Goal: Transaction & Acquisition: Download file/media

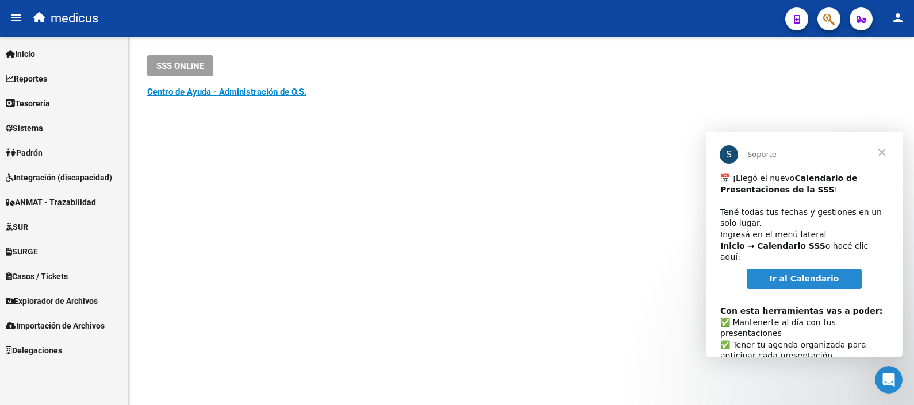
click at [885, 153] on span "Cerrar" at bounding box center [881, 152] width 41 height 41
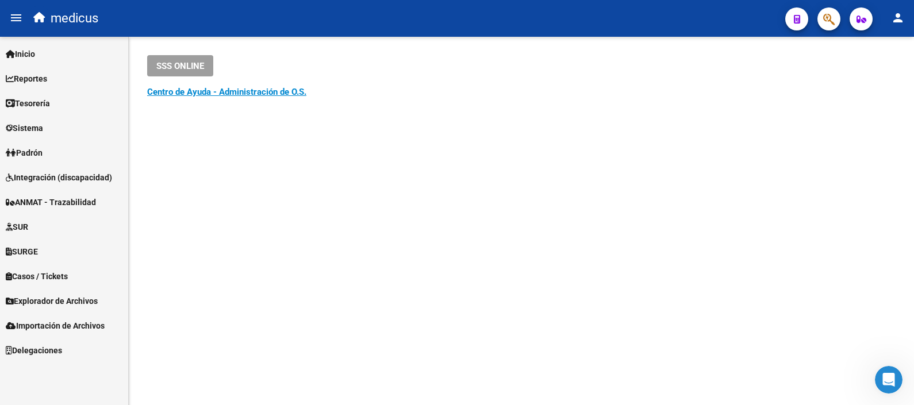
click at [37, 299] on span "Explorador de Archivos" at bounding box center [52, 301] width 92 height 13
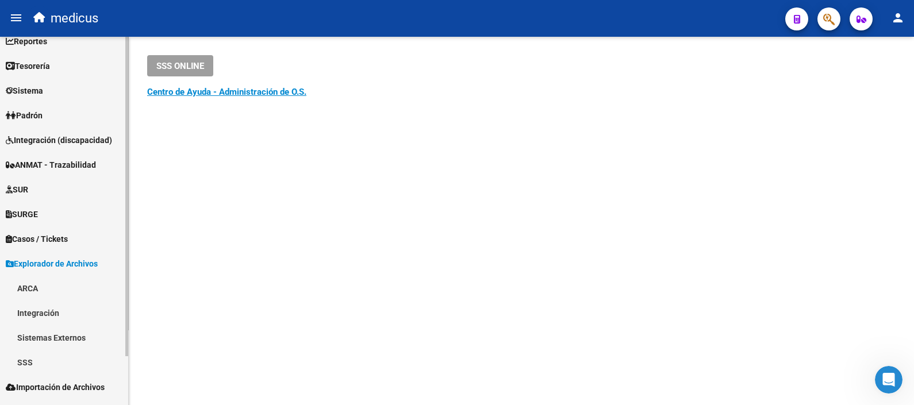
scroll to position [56, 0]
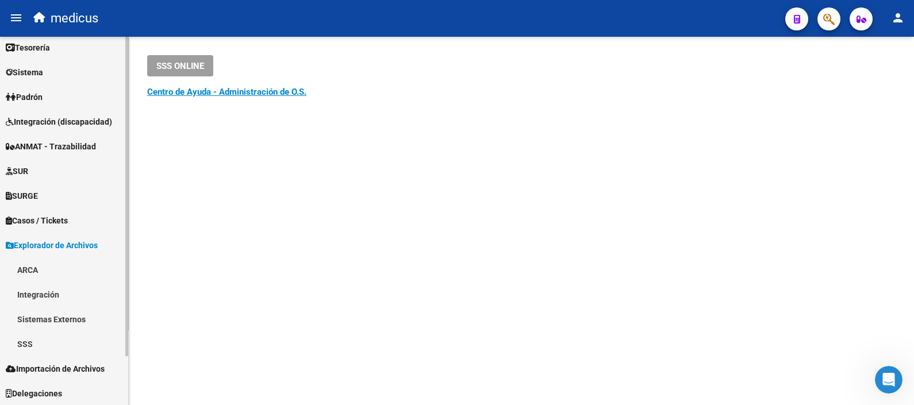
click at [70, 295] on link "Integración" at bounding box center [64, 294] width 128 height 25
click at [66, 316] on link "DS.SUBSIDIO" at bounding box center [64, 319] width 128 height 25
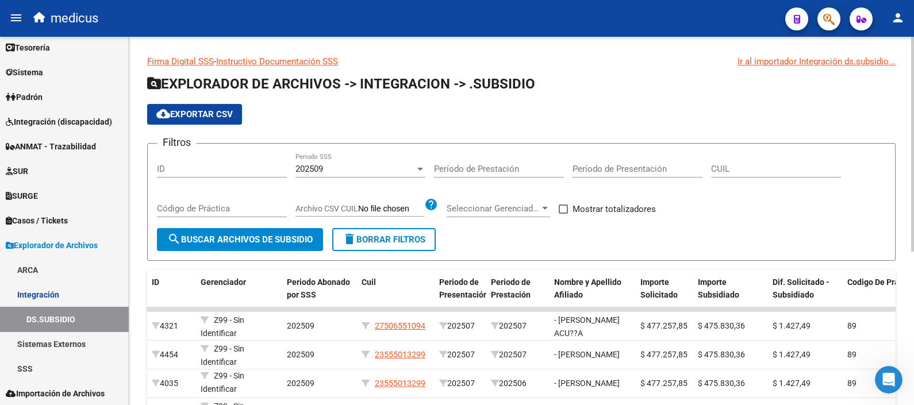
click at [678, 78] on h1 "EXPLORADOR DE ARCHIVOS -> INTEGRACION -> .SUBSIDIO" at bounding box center [521, 85] width 749 height 20
click at [419, 170] on div at bounding box center [421, 169] width 6 height 3
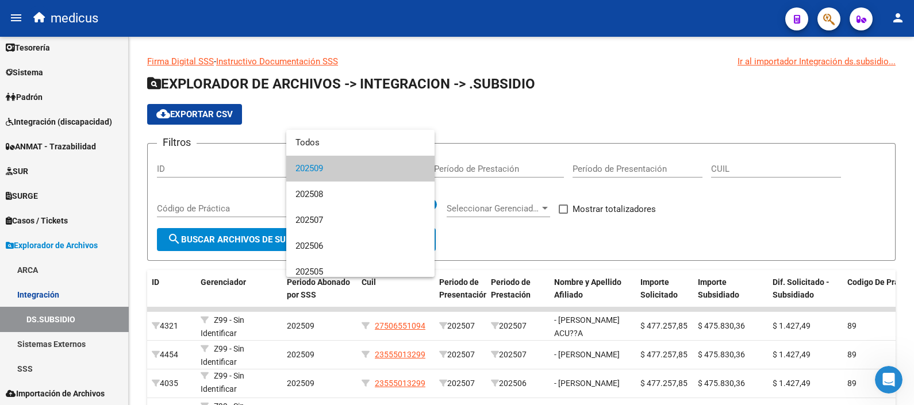
scroll to position [2, 0]
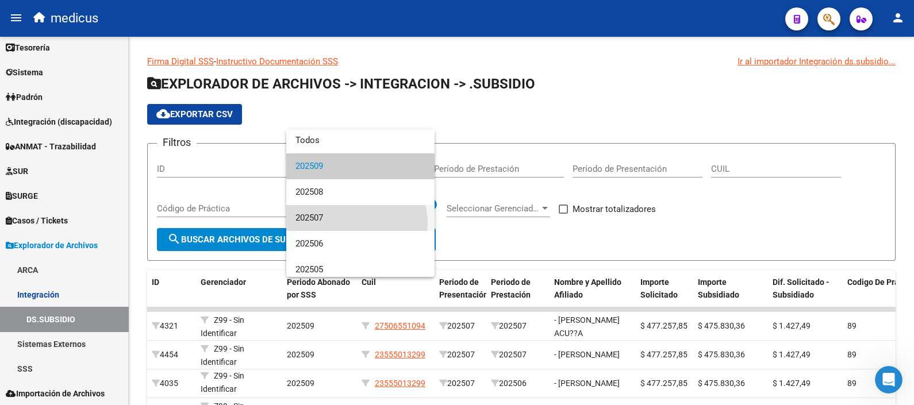
click at [356, 223] on span "202507" at bounding box center [361, 218] width 130 height 26
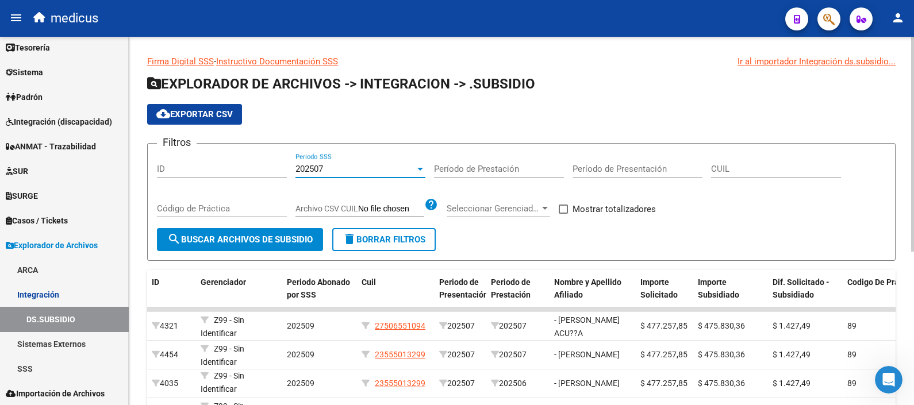
click at [420, 168] on div at bounding box center [421, 169] width 6 height 3
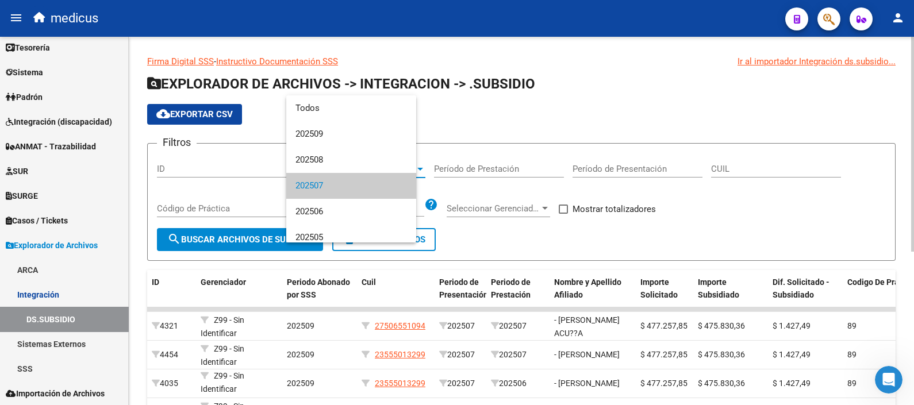
scroll to position [17, 0]
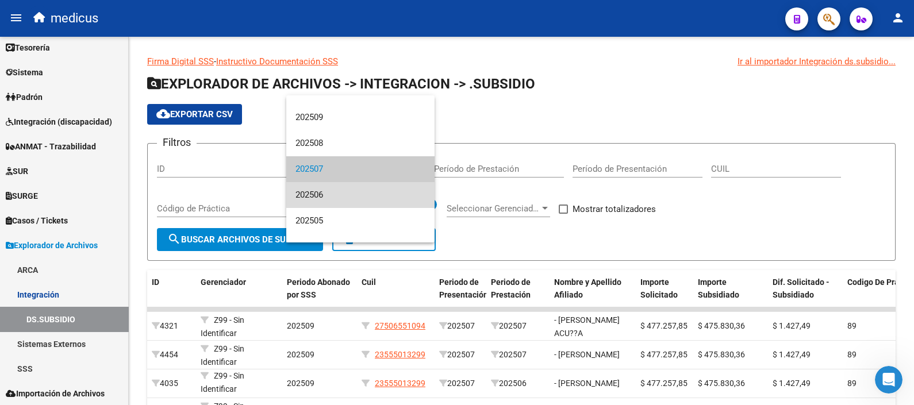
click at [390, 193] on span "202506" at bounding box center [361, 195] width 130 height 26
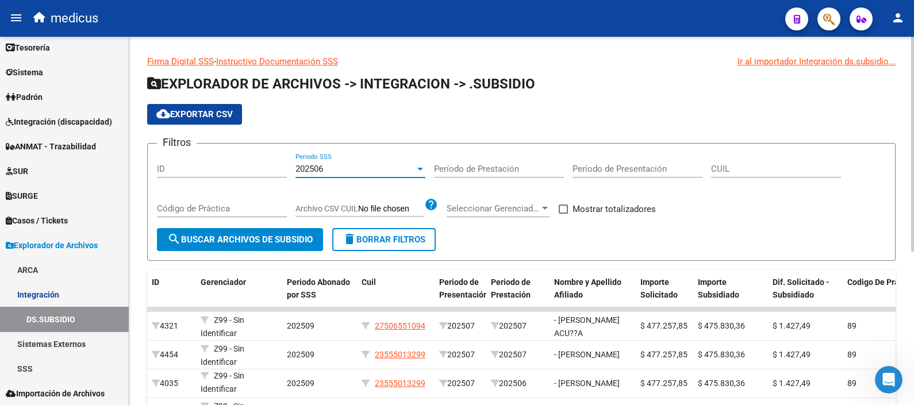
click at [419, 167] on div at bounding box center [420, 168] width 10 height 9
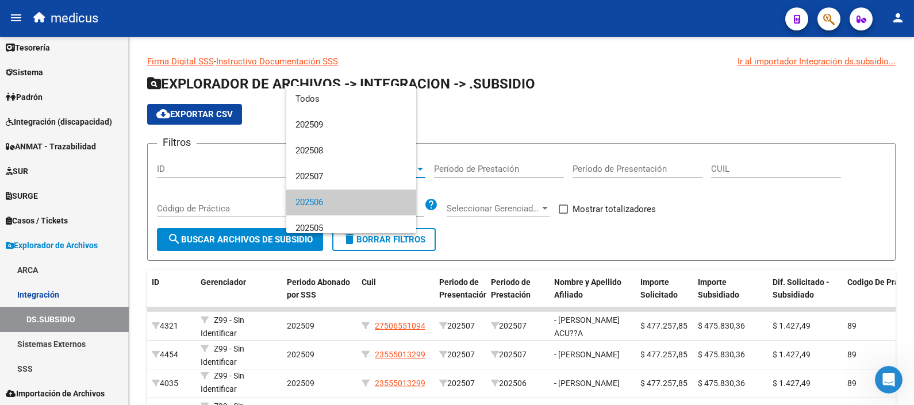
scroll to position [34, 0]
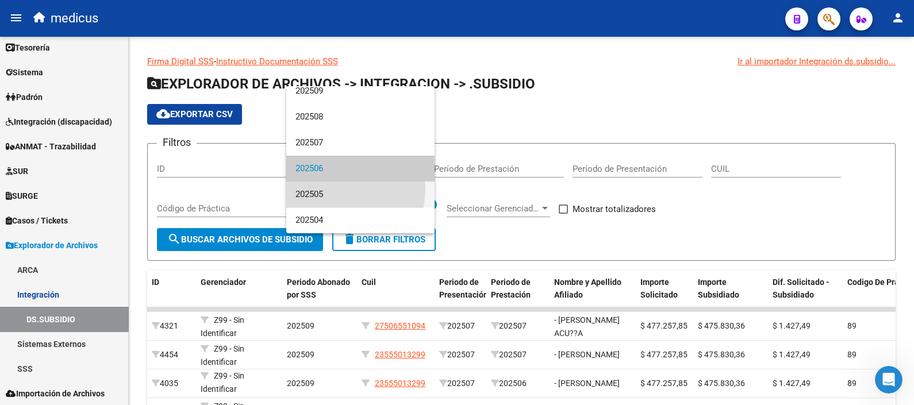
click at [343, 190] on span "202505" at bounding box center [361, 195] width 130 height 26
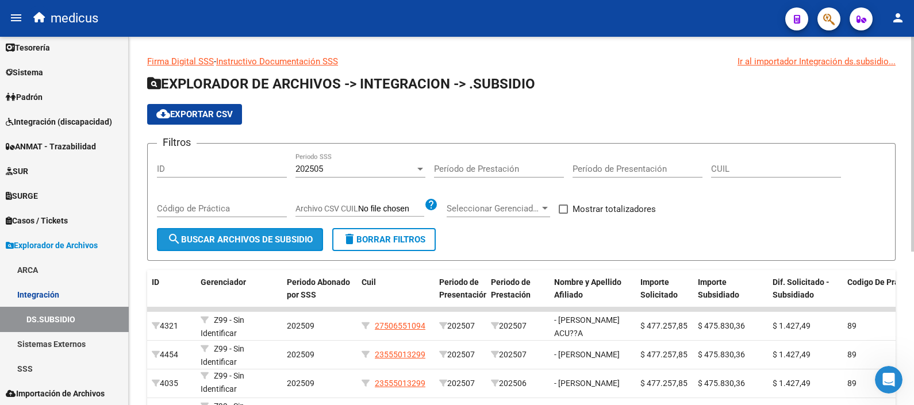
click at [223, 239] on span "search Buscar Archivos de Subsidio" at bounding box center [239, 240] width 145 height 10
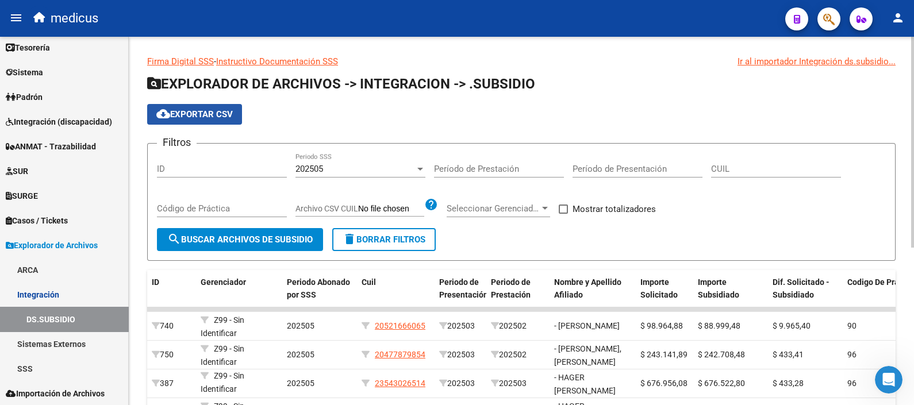
click at [200, 115] on span "cloud_download Exportar CSV" at bounding box center [194, 114] width 76 height 10
click at [419, 170] on div at bounding box center [421, 169] width 6 height 3
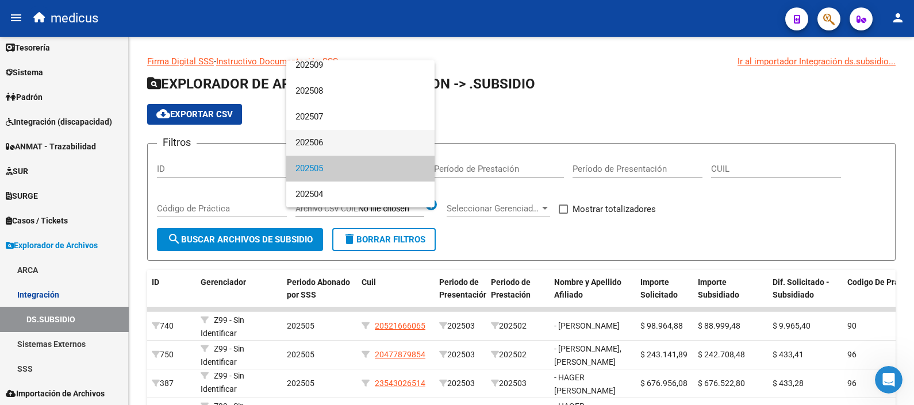
click at [369, 132] on span "202506" at bounding box center [361, 143] width 130 height 26
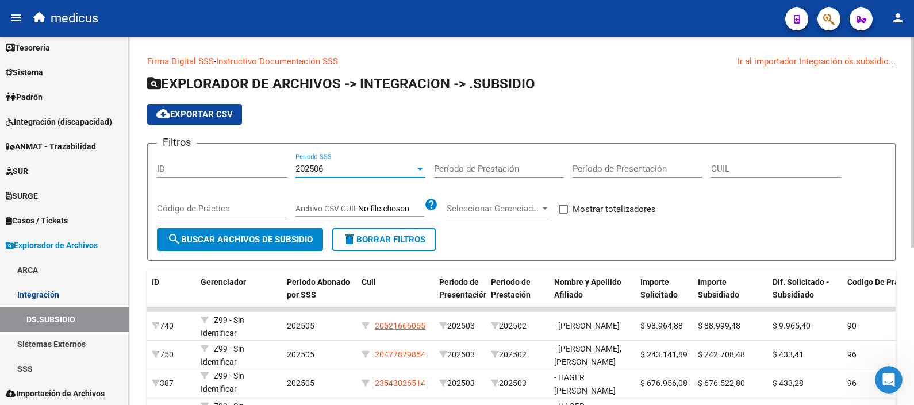
click at [236, 242] on span "search Buscar Archivos de Subsidio" at bounding box center [239, 240] width 145 height 10
click at [213, 116] on span "cloud_download Exportar CSV" at bounding box center [194, 114] width 76 height 10
click at [419, 168] on div at bounding box center [421, 169] width 6 height 3
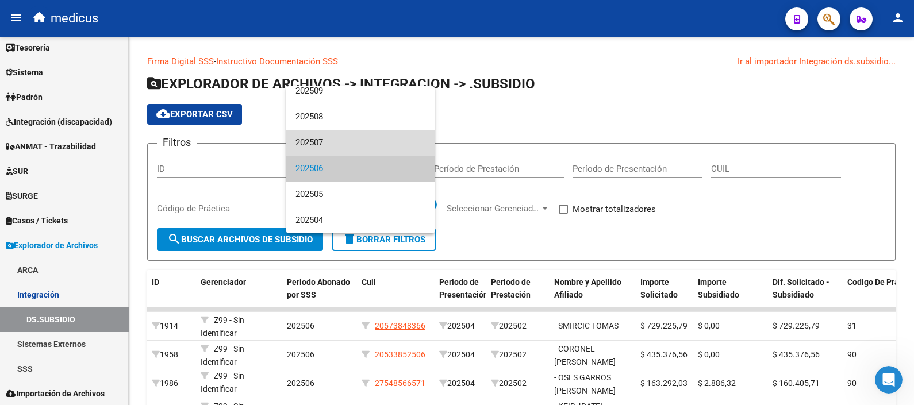
click at [366, 136] on span "202507" at bounding box center [361, 143] width 130 height 26
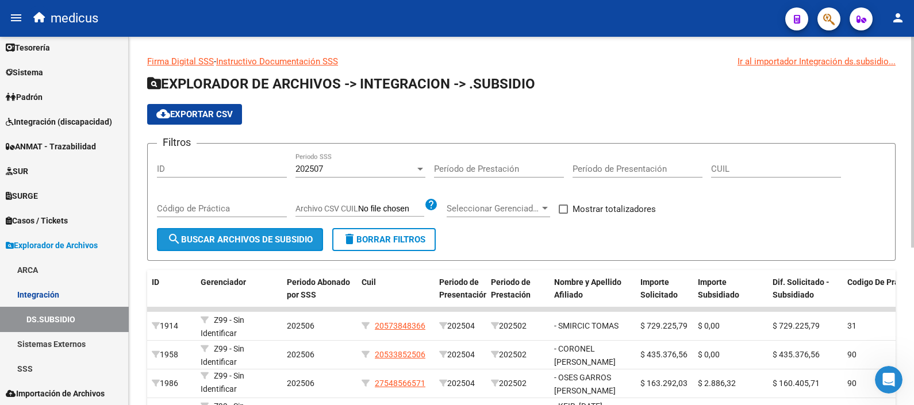
click at [285, 236] on span "search Buscar Archivos de Subsidio" at bounding box center [239, 240] width 145 height 10
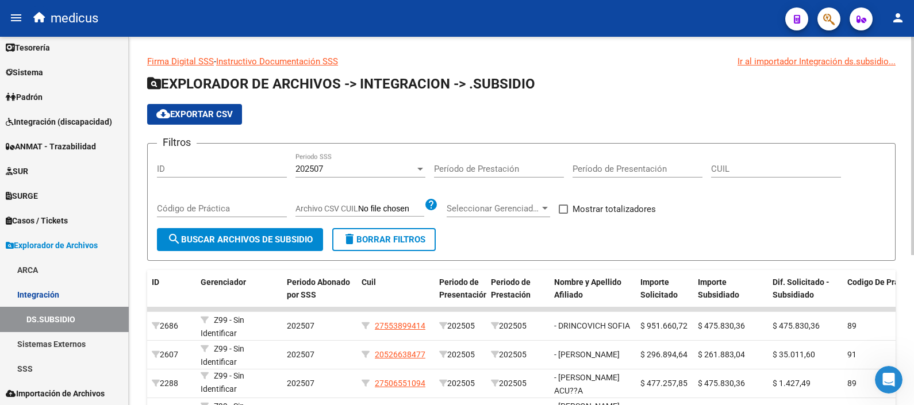
click at [181, 112] on span "cloud_download Exportar CSV" at bounding box center [194, 114] width 76 height 10
click at [878, 100] on app-list-header "EXPLORADOR DE ARCHIVOS -> INTEGRACION -> .SUBSIDIO cloud_download Exportar CSV …" at bounding box center [521, 168] width 749 height 186
click at [208, 113] on span "cloud_download Exportar CSV" at bounding box center [194, 114] width 76 height 10
click at [498, 41] on div "Firma Digital SSS - Instructivo Documentación SSS Ir al importador Integración …" at bounding box center [522, 342] width 786 height 611
click at [418, 164] on div at bounding box center [420, 168] width 10 height 9
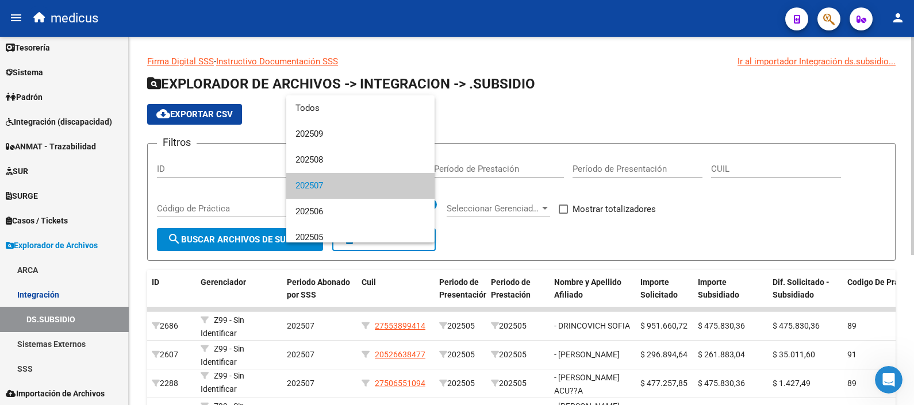
scroll to position [17, 0]
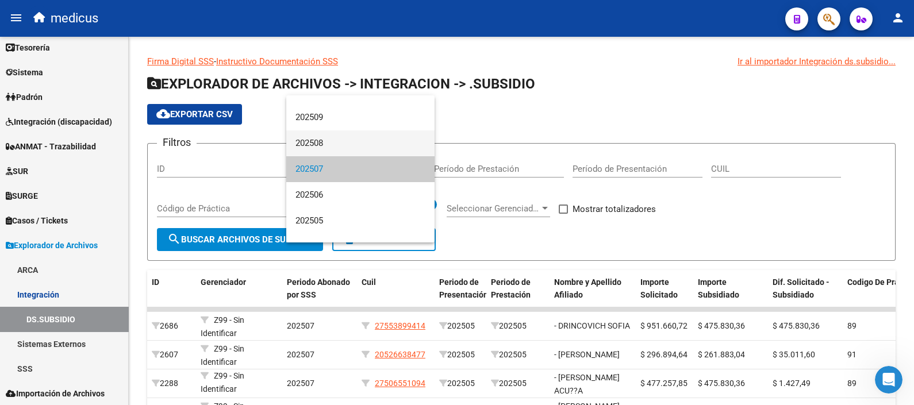
click at [358, 140] on span "202508" at bounding box center [361, 144] width 130 height 26
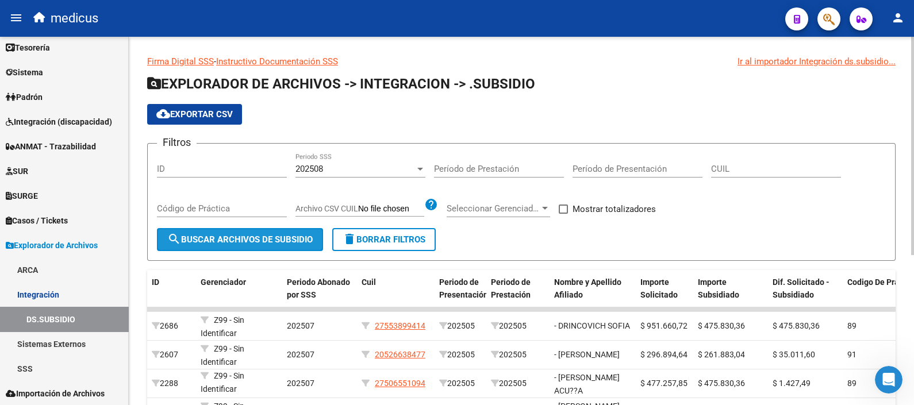
click at [251, 236] on span "search Buscar Archivos de Subsidio" at bounding box center [239, 240] width 145 height 10
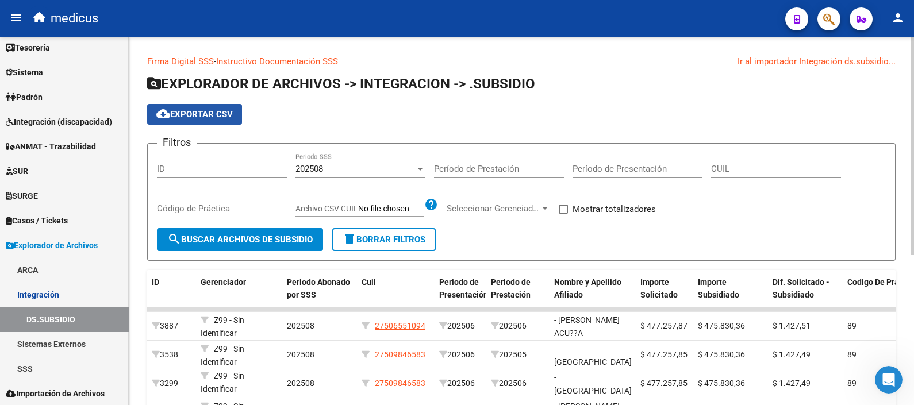
click at [192, 114] on span "cloud_download Exportar CSV" at bounding box center [194, 114] width 76 height 10
click at [467, 49] on div "Firma Digital SSS - Instructivo Documentación SSS Ir al importador Integración …" at bounding box center [522, 342] width 786 height 611
click at [426, 168] on div "Filtros ID 202508 Periodo SSS Período de Prestación Período de Presentación CUI…" at bounding box center [521, 190] width 729 height 75
click at [417, 171] on div at bounding box center [420, 168] width 10 height 9
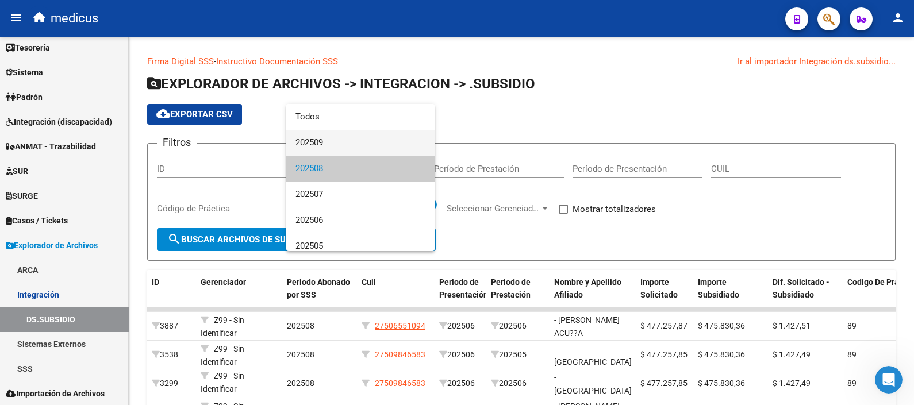
click at [366, 150] on span "202509" at bounding box center [361, 143] width 130 height 26
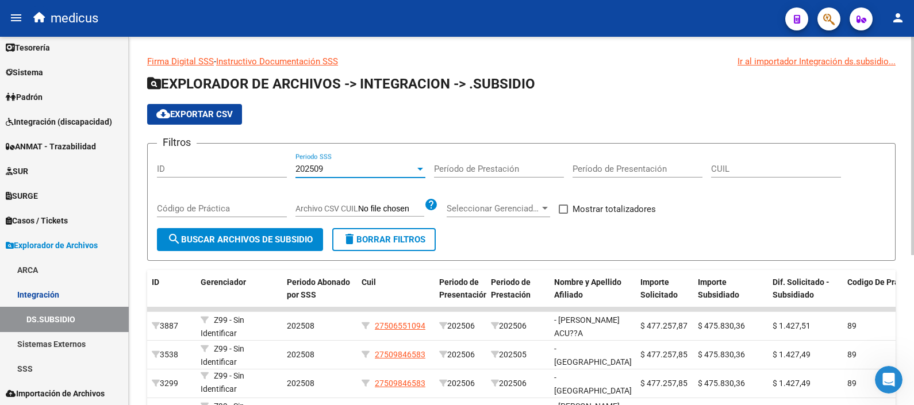
click at [282, 235] on span "search Buscar Archivos de Subsidio" at bounding box center [239, 240] width 145 height 10
click at [218, 118] on span "cloud_download Exportar CSV" at bounding box center [194, 114] width 76 height 10
click at [441, 45] on div "Firma Digital SSS - Instructivo Documentación SSS Ir al importador Integración …" at bounding box center [522, 348] width 786 height 622
click at [418, 170] on div at bounding box center [421, 169] width 6 height 3
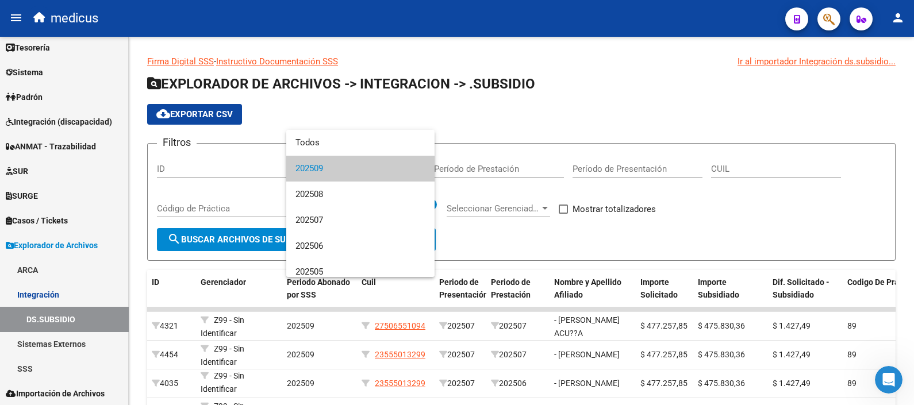
scroll to position [34, 0]
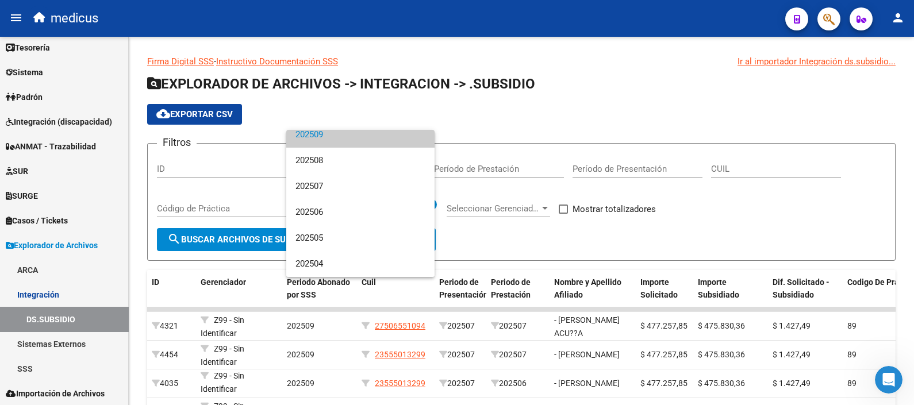
click at [635, 105] on div at bounding box center [457, 202] width 914 height 405
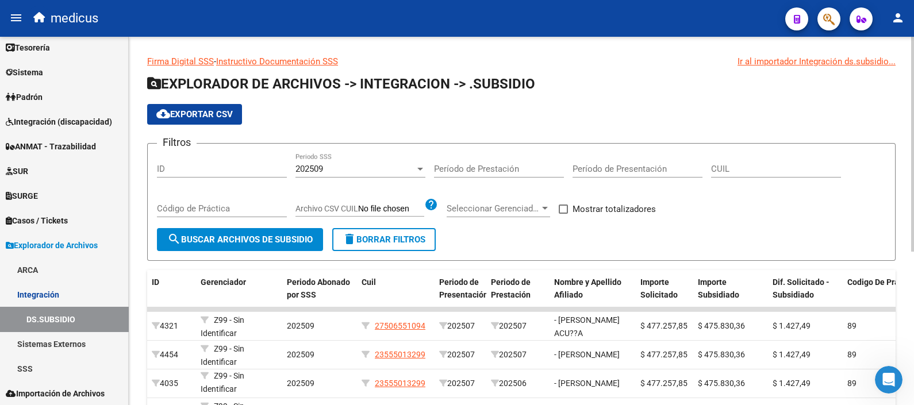
click at [420, 170] on div at bounding box center [421, 169] width 6 height 3
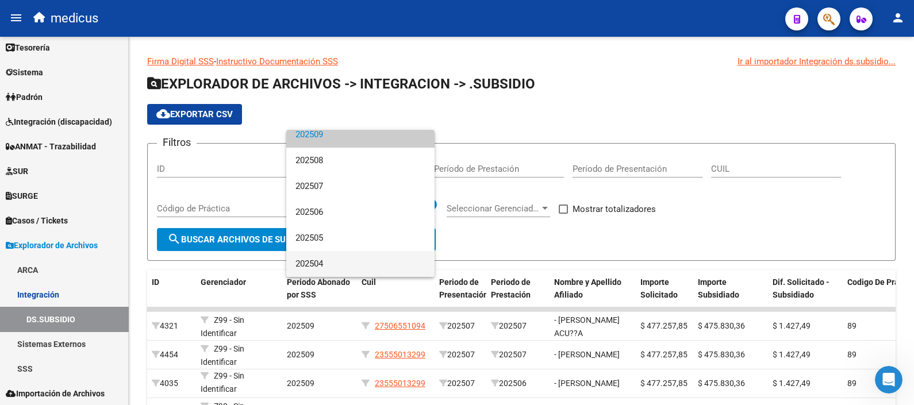
click at [354, 265] on span "202504" at bounding box center [361, 264] width 130 height 26
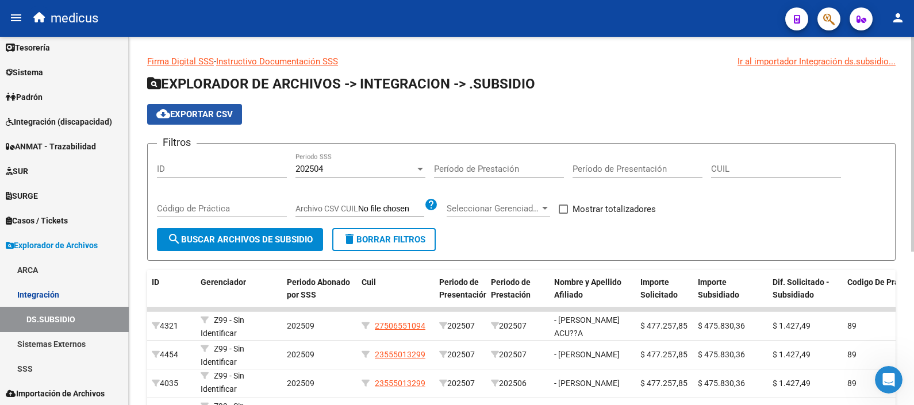
click at [189, 112] on span "cloud_download Exportar CSV" at bounding box center [194, 114] width 76 height 10
click at [389, 110] on div "cloud_download Exportar CSV" at bounding box center [521, 114] width 749 height 21
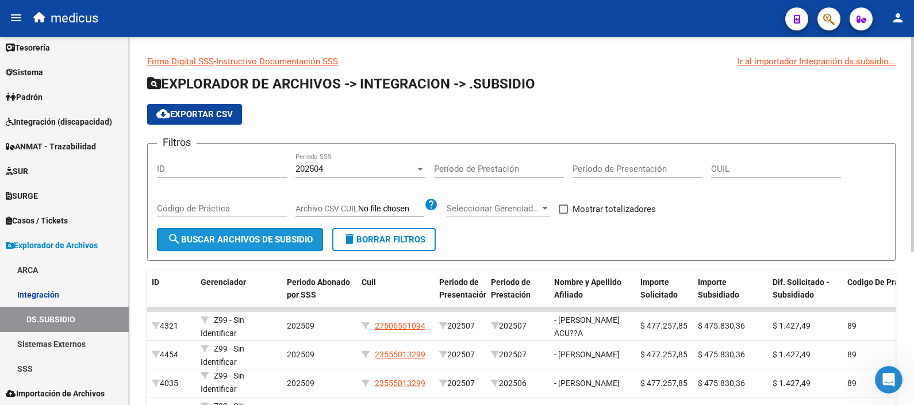
click at [273, 239] on span "search Buscar Archivos de Subsidio" at bounding box center [239, 240] width 145 height 10
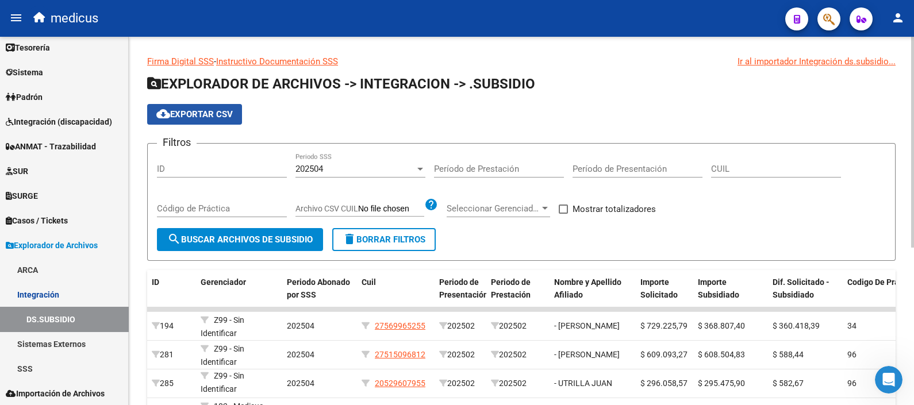
click at [221, 120] on button "cloud_download Exportar CSV" at bounding box center [194, 114] width 95 height 21
